Goal: Find specific page/section: Find specific page/section

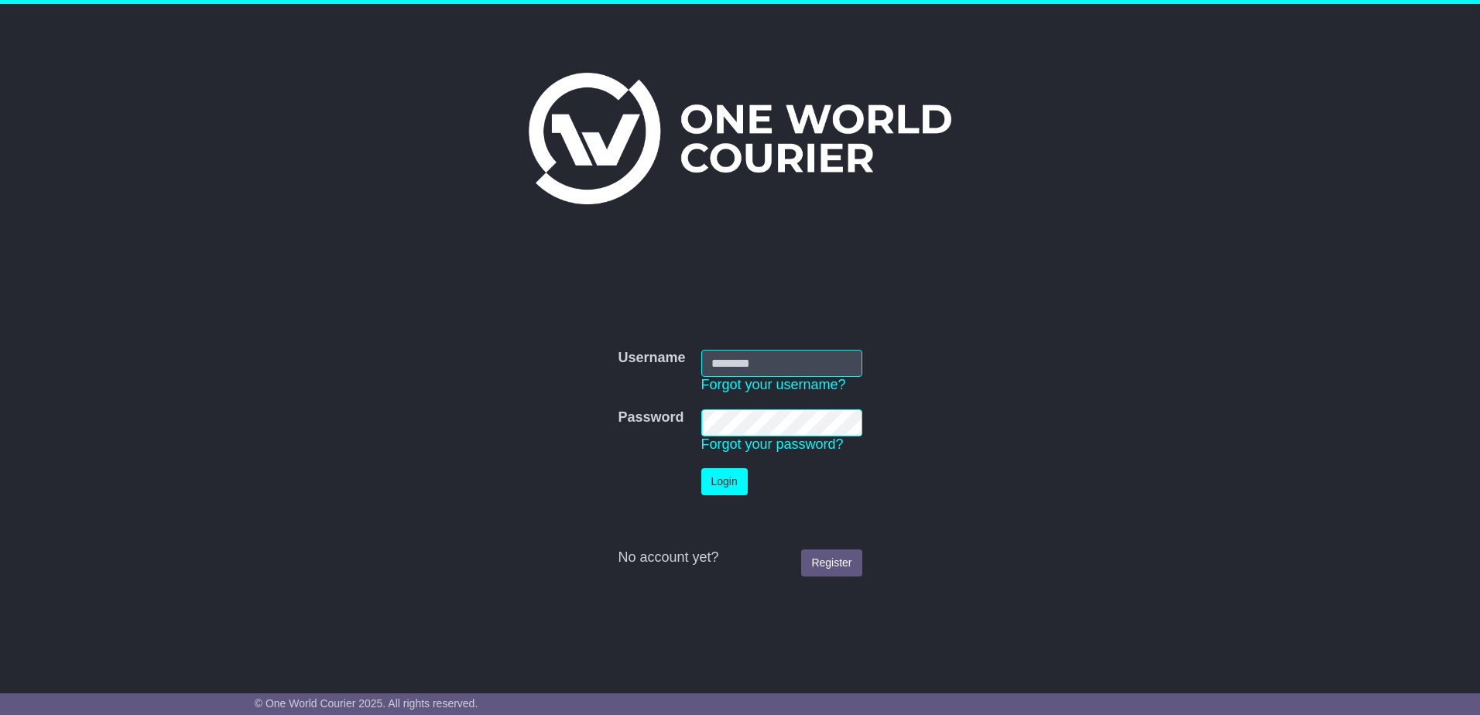
type input "**********"
click at [709, 482] on button "Login" at bounding box center [724, 481] width 46 height 27
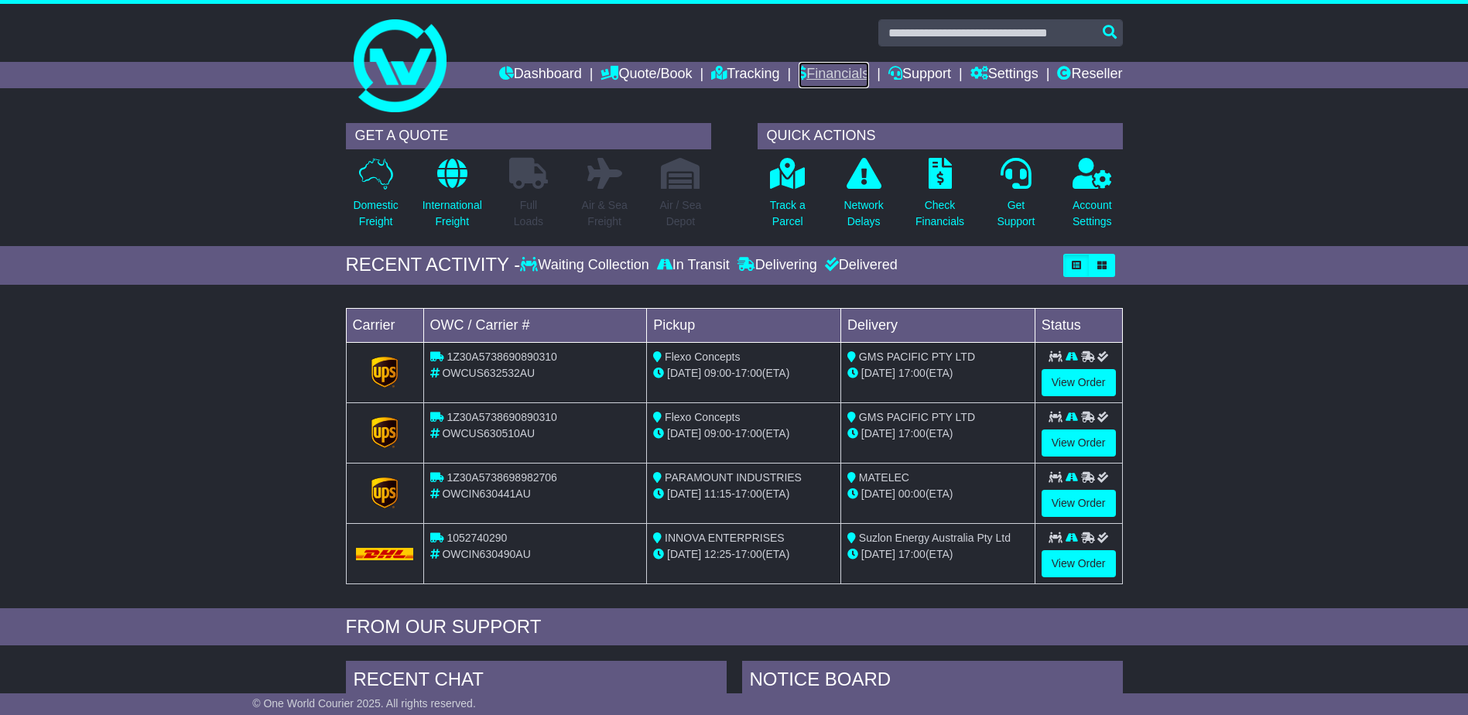
click at [831, 67] on link "Financials" at bounding box center [834, 75] width 70 height 26
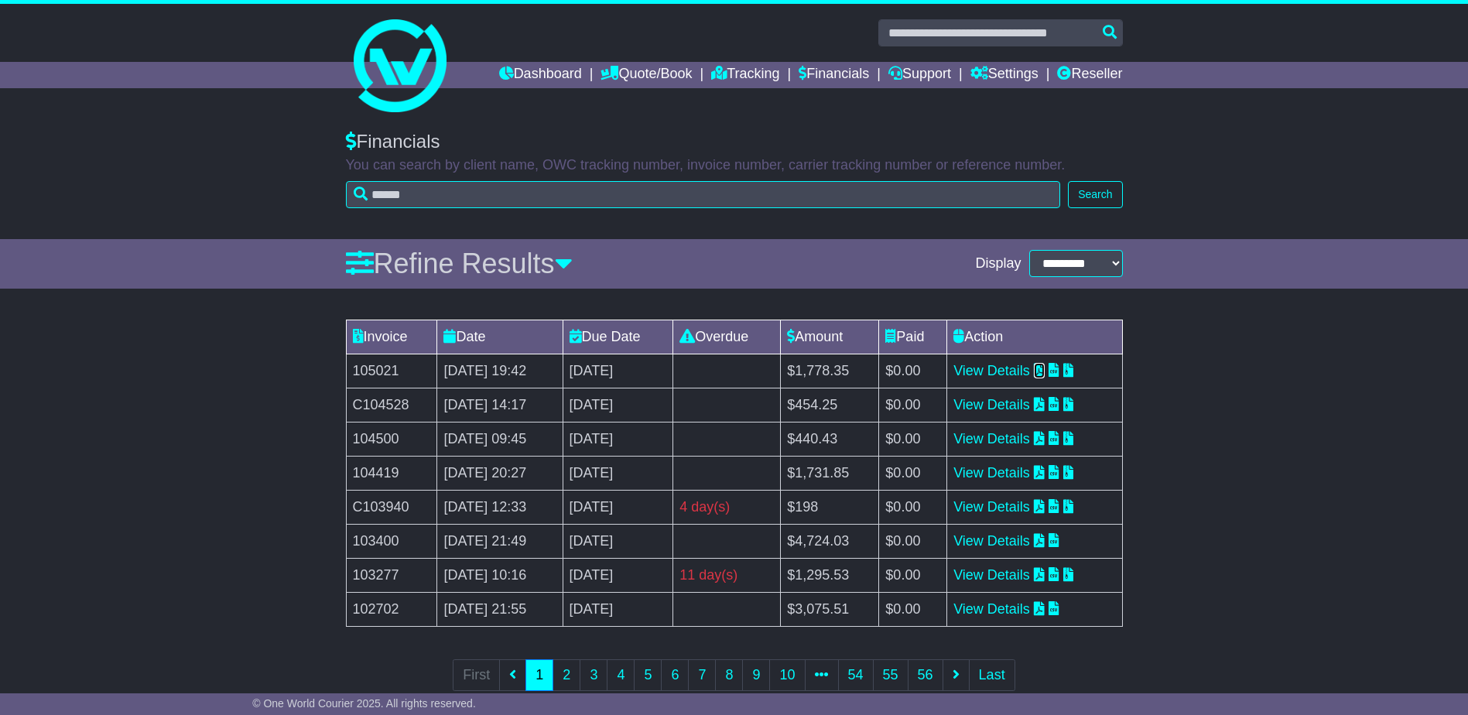
click at [1045, 368] on icon at bounding box center [1039, 370] width 11 height 14
